Goal: Task Accomplishment & Management: Use online tool/utility

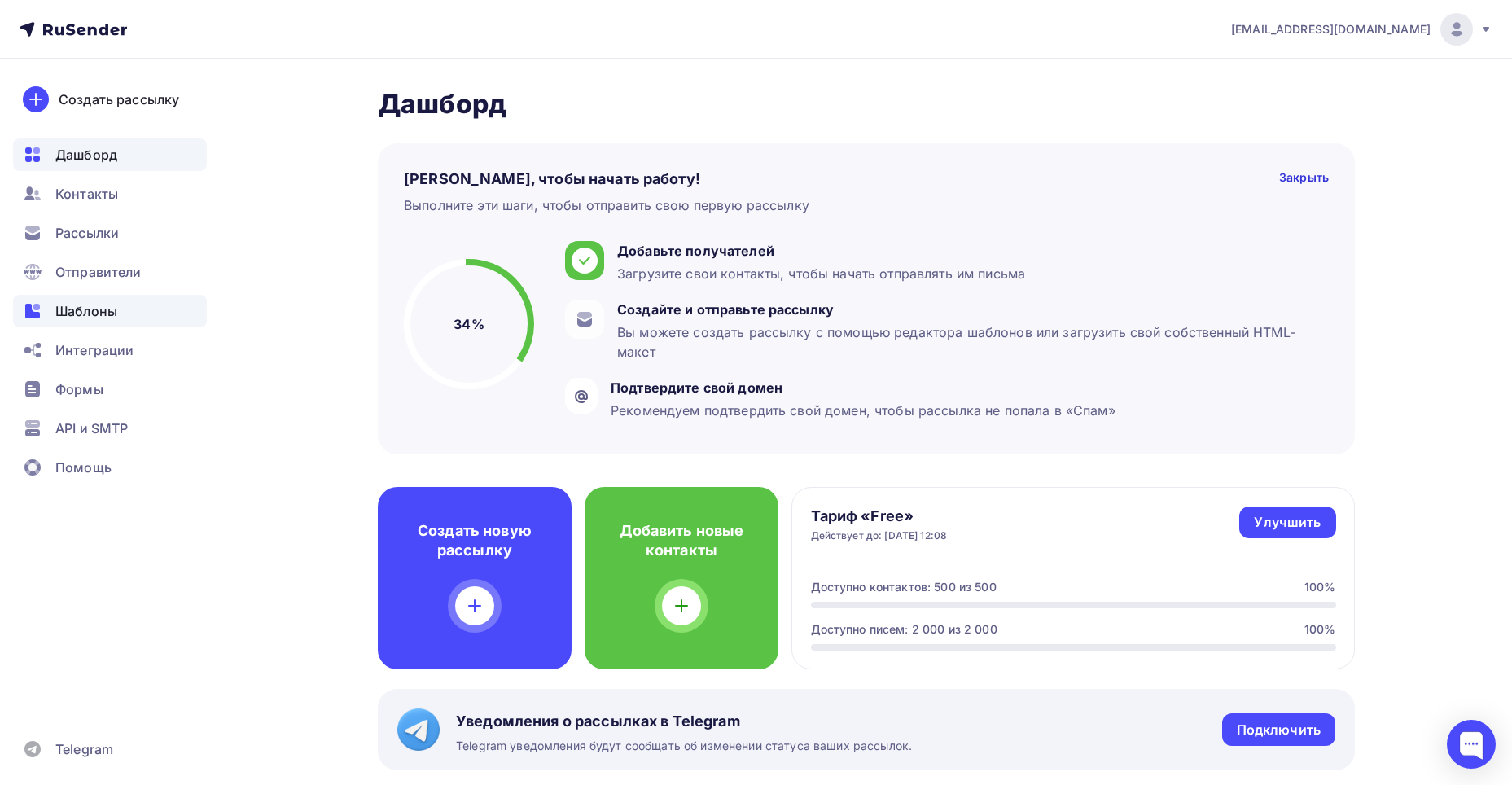
click at [99, 310] on span "Шаблоны" at bounding box center [86, 311] width 62 height 19
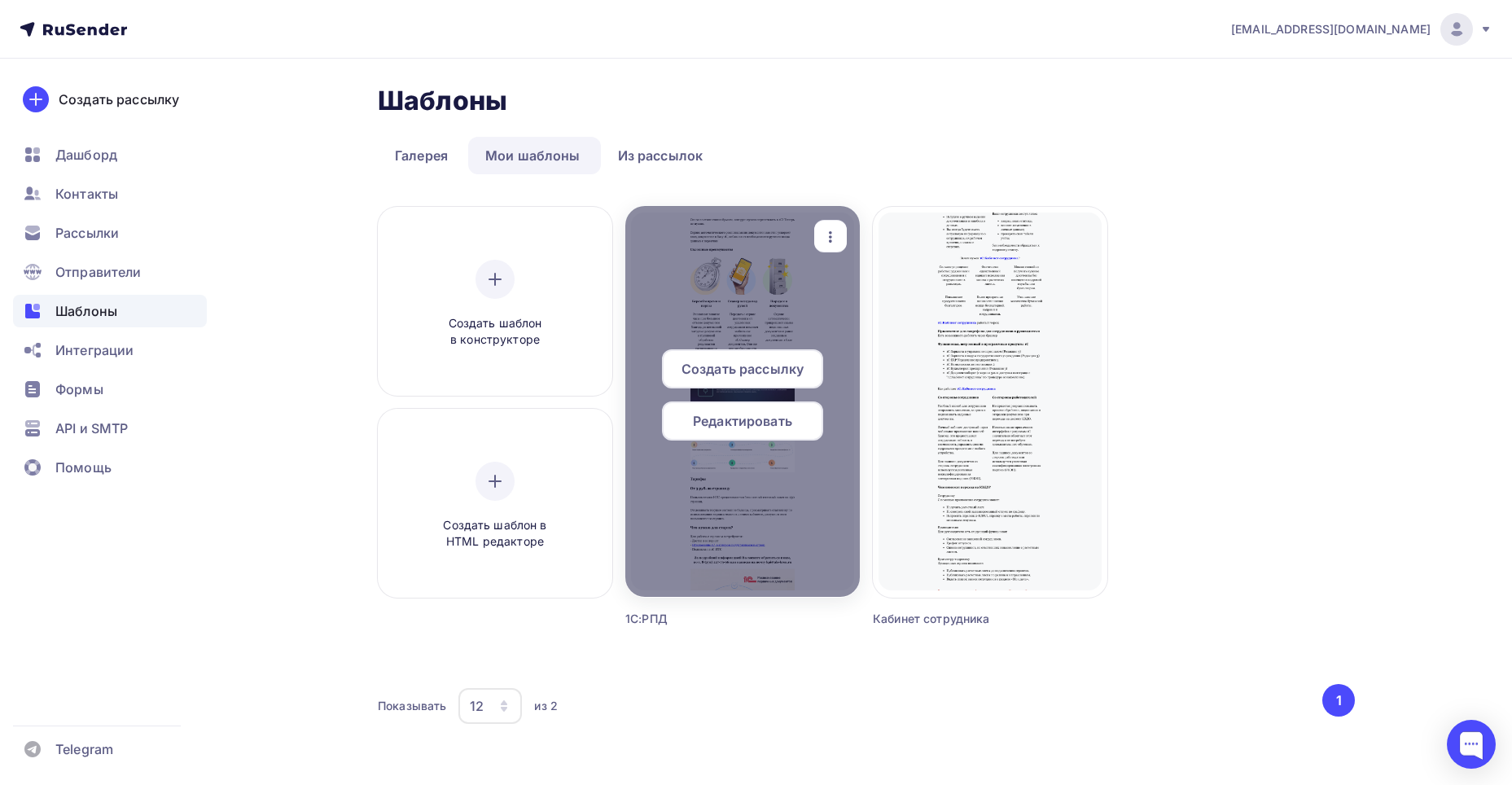
click at [778, 413] on span "Редактировать" at bounding box center [742, 421] width 99 height 19
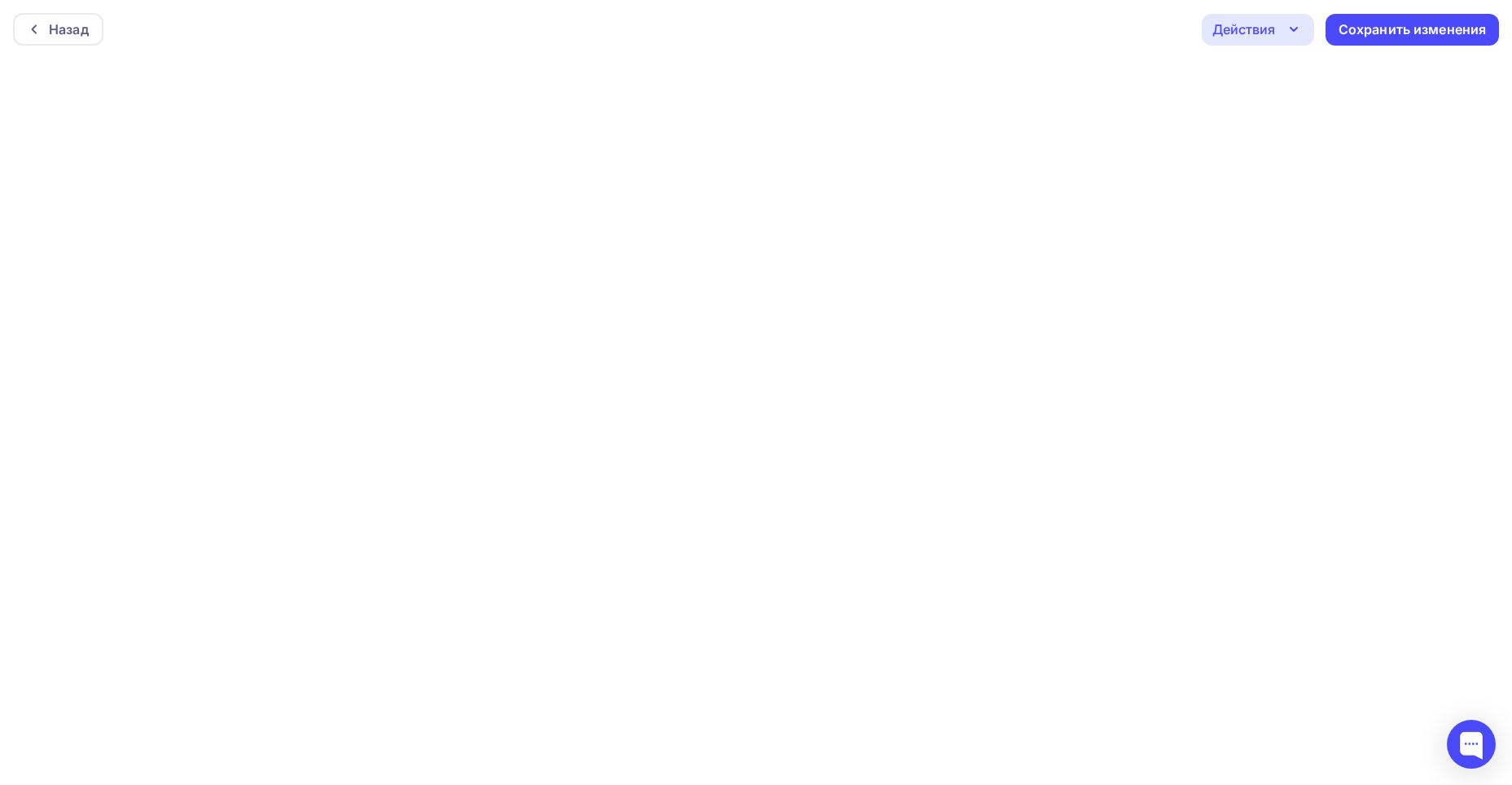
click at [1290, 42] on div "Действия" at bounding box center [1258, 30] width 113 height 32
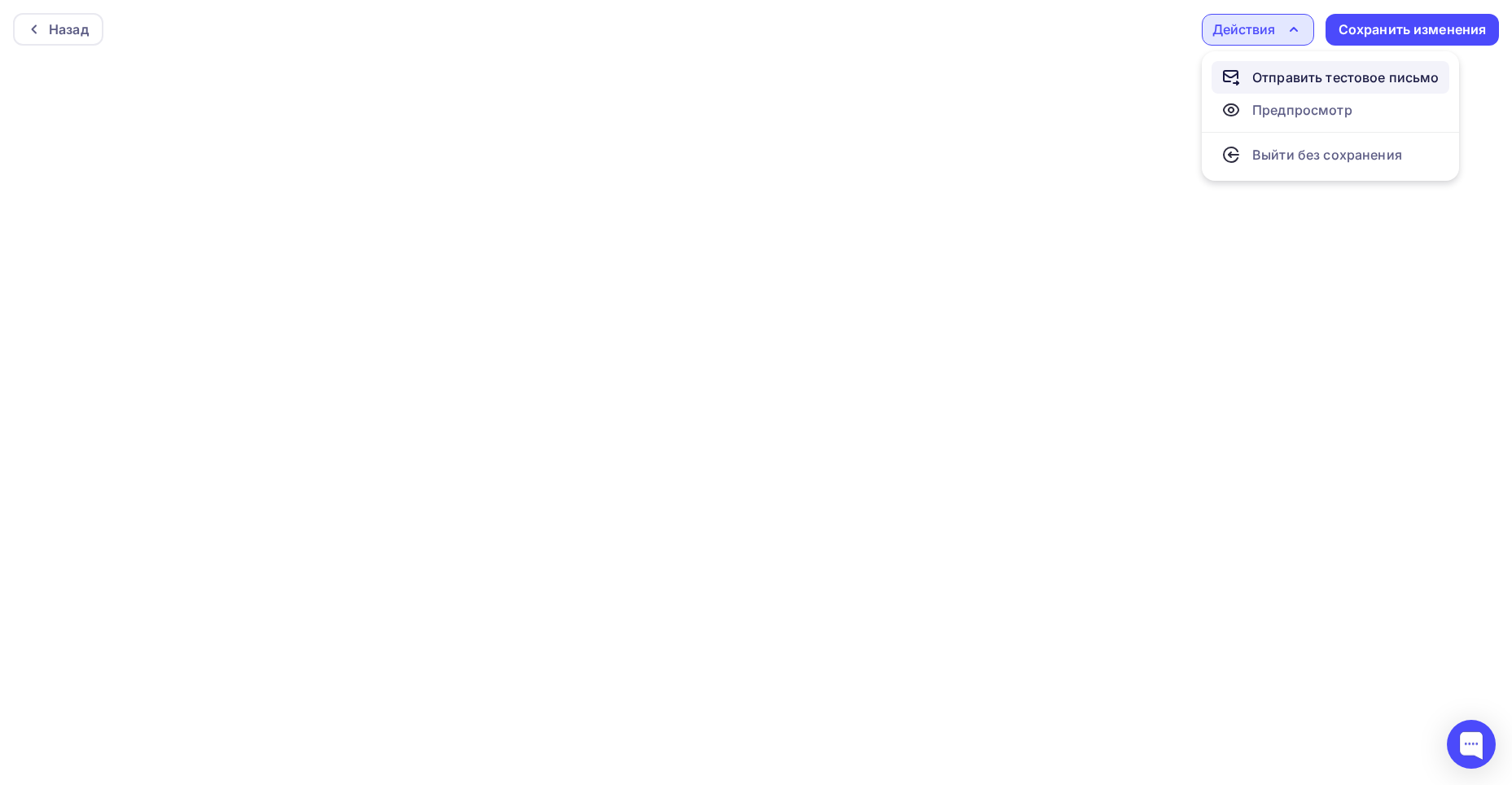
click at [1282, 74] on div "Отправить тестовое письмо" at bounding box center [1345, 77] width 187 height 19
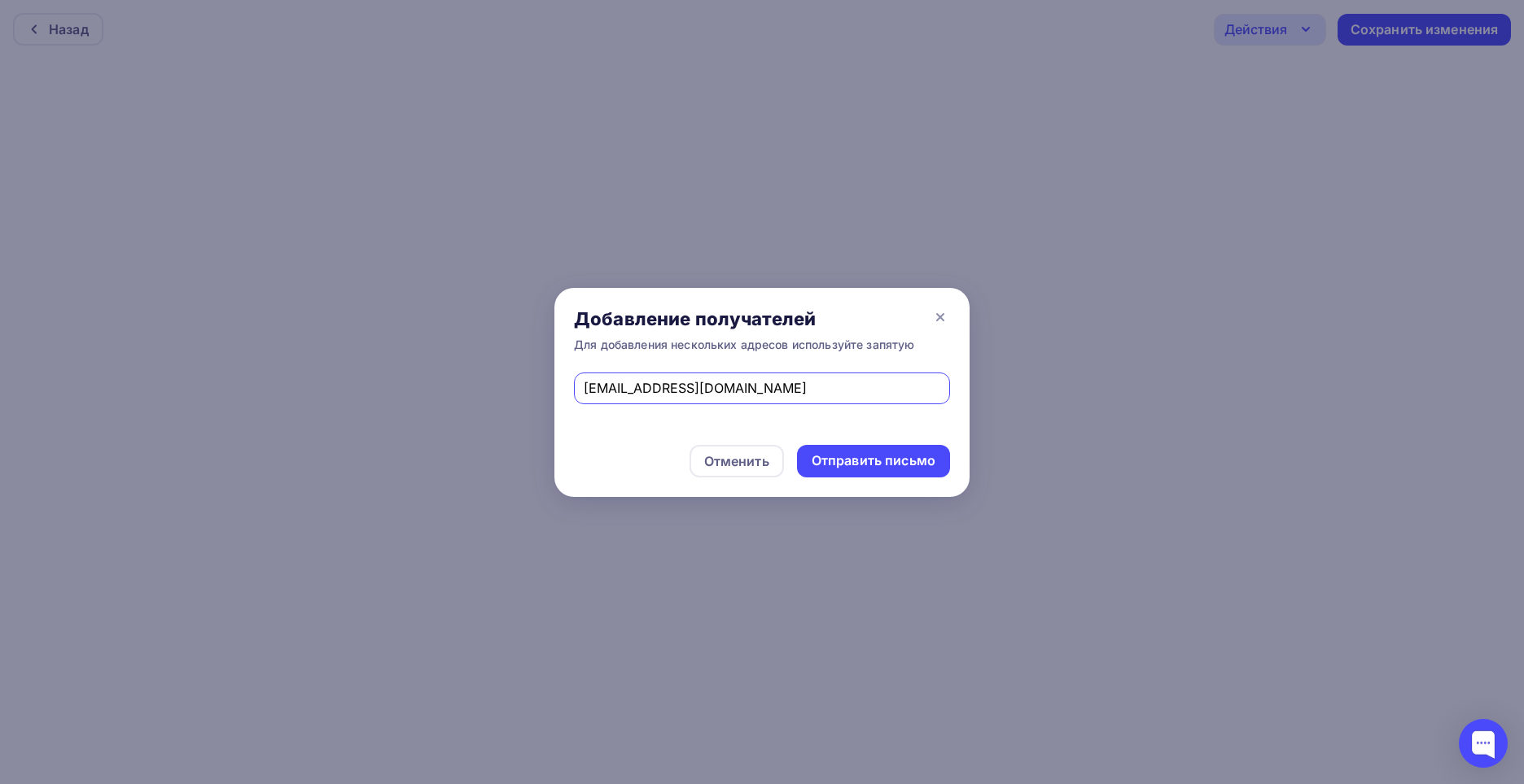
drag, startPoint x: 755, startPoint y: 393, endPoint x: 596, endPoint y: 395, distance: 159.0
click at [596, 395] on input "[EMAIL_ADDRESS][DOMAIN_NAME]" at bounding box center [762, 388] width 357 height 19
click at [712, 388] on input "[EMAIL_ADDRESS][DOMAIN_NAME]" at bounding box center [762, 388] width 357 height 19
type input "[EMAIL_ADDRESS][DOMAIN_NAME], [EMAIL_ADDRESS][DOMAIN_NAME]"
click at [852, 457] on div "Отправить письмо" at bounding box center [873, 461] width 124 height 18
